Goal: Task Accomplishment & Management: Manage account settings

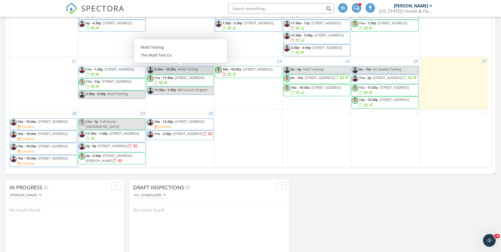
scroll to position [98, 0]
click at [244, 11] on input "text" at bounding box center [281, 8] width 106 height 11
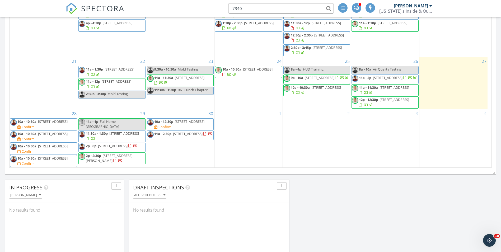
type input "7340"
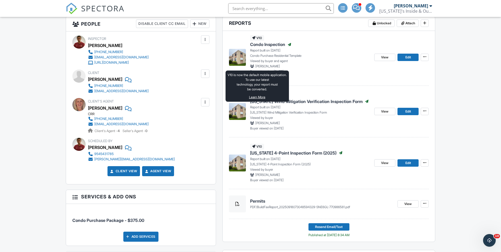
scroll to position [132, 0]
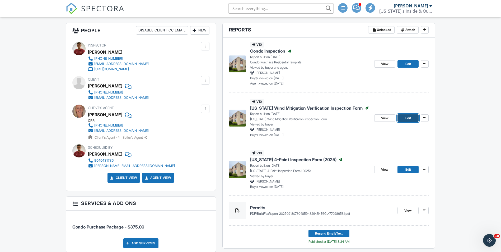
click at [404, 118] on link "Edit" at bounding box center [407, 117] width 21 height 7
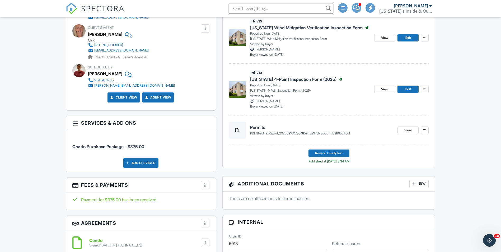
scroll to position [196, 0]
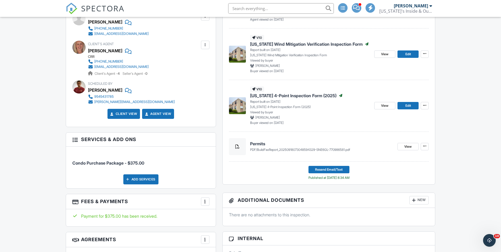
click at [271, 150] on span "BuildFaxReport_20250918073048594329-SNE6GL-770986581.pdf" at bounding box center [303, 150] width 93 height 4
click at [235, 149] on span at bounding box center [237, 146] width 6 height 6
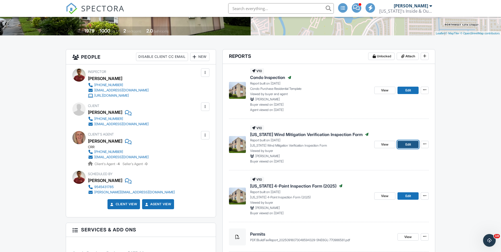
click at [411, 147] on link "Edit" at bounding box center [407, 144] width 21 height 7
click at [386, 197] on span "View" at bounding box center [384, 195] width 7 height 5
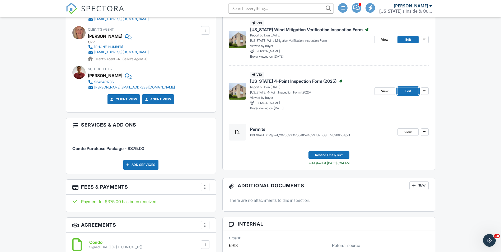
click at [406, 91] on span "Edit" at bounding box center [408, 90] width 6 height 5
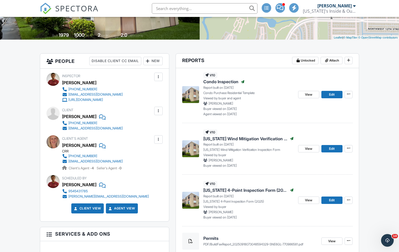
scroll to position [106, 0]
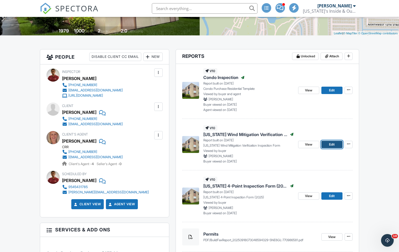
click at [331, 145] on span "Edit" at bounding box center [332, 144] width 6 height 5
